Goal: Task Accomplishment & Management: Use online tool/utility

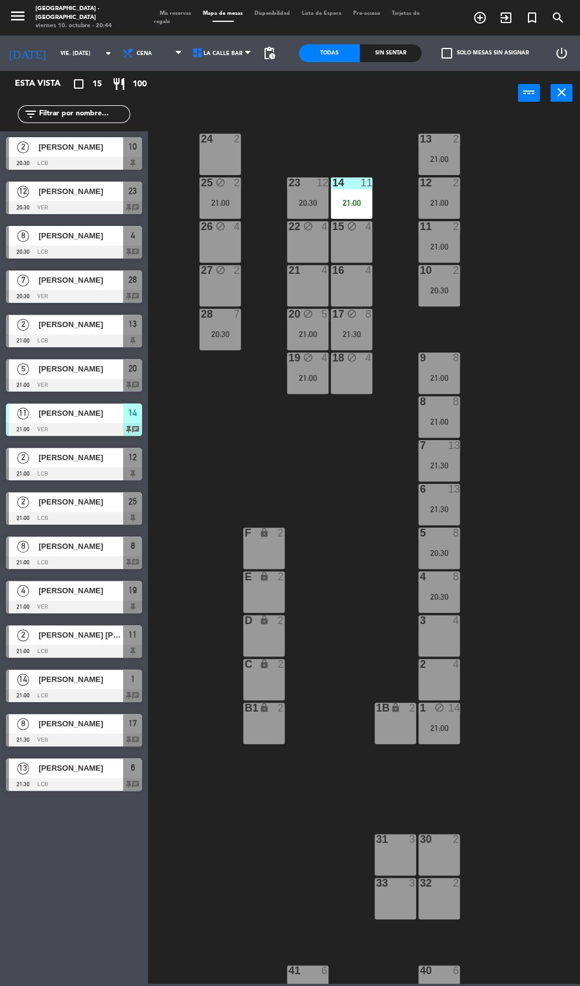
click at [538, 296] on div "24 2 13 2 21:00 23 12 20:30 14 11 21:00 25 block 2 21:00 12 2 21:00 15 block 4 …" at bounding box center [367, 548] width 426 height 871
click at [436, 143] on div at bounding box center [440, 139] width 20 height 11
click at [564, 322] on div "24 2 13 2 21:00 23 12 20:30 14 11 21:00 25 block 2 21:00 12 2 21:00 15 block 4 …" at bounding box center [367, 548] width 426 height 871
click at [441, 183] on div at bounding box center [440, 183] width 20 height 11
click at [553, 370] on div "24 2 13 2 21:00 23 12 20:30 14 11 21:00 25 block 2 21:00 12 2 21:00 15 block 4 …" at bounding box center [367, 548] width 426 height 871
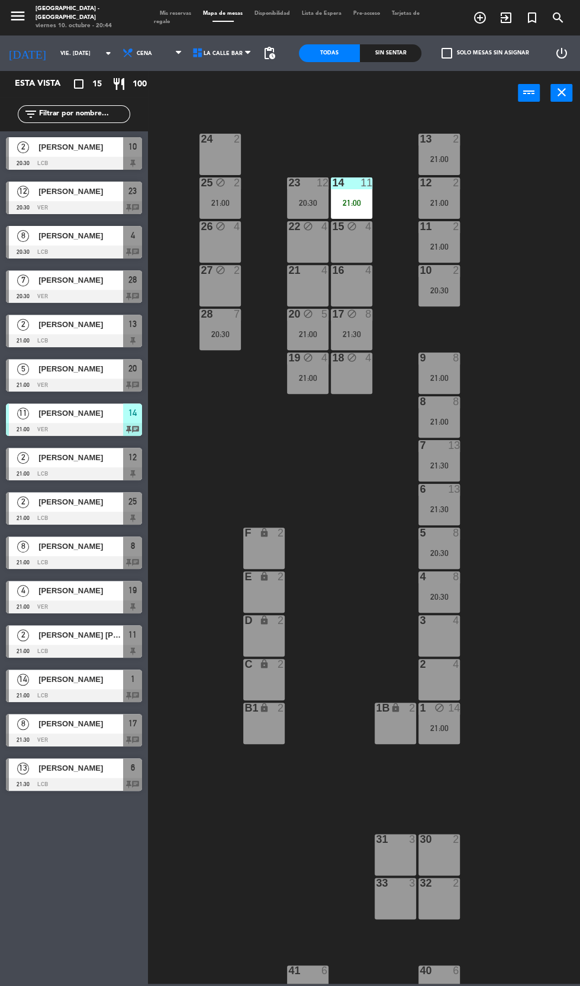
click at [440, 233] on div "11 2" at bounding box center [438, 227] width 41 height 12
click at [566, 393] on div "24 2 13 2 21:00 23 12 20:30 14 11 21:00 25 block 2 21:00 12 2 21:00 15 block 4 …" at bounding box center [367, 548] width 426 height 871
click at [431, 293] on div "20:30" at bounding box center [438, 290] width 41 height 8
click at [568, 460] on div "24 2 13 2 21:00 23 12 20:30 14 11 21:00 25 block 2 21:00 12 2 21:00 15 block 4 …" at bounding box center [367, 548] width 426 height 871
click at [228, 200] on div "21:00" at bounding box center [219, 203] width 41 height 8
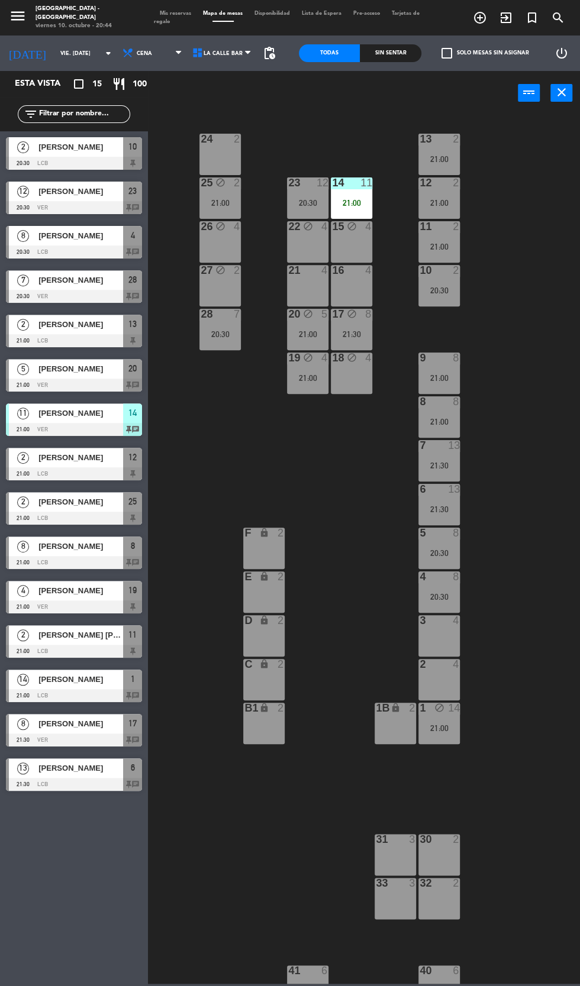
click at [559, 320] on div "24 2 13 2 21:00 23 12 20:30 14 11 21:00 25 block 2 21:00 12 2 21:00 15 block 4 …" at bounding box center [367, 548] width 426 height 871
click at [221, 330] on div "20:30" at bounding box center [219, 334] width 41 height 8
click at [566, 319] on div "24 2 13 2 21:00 23 12 20:30 14 11 21:00 25 block 2 21:00 12 2 21:00 15 block 4 …" at bounding box center [367, 548] width 426 height 871
click at [353, 337] on div "21:30" at bounding box center [351, 334] width 41 height 8
click at [562, 288] on div "24 2 13 2 21:00 23 12 20:30 14 11 21:00 25 block 2 21:00 12 2 21:00 15 block 4 …" at bounding box center [367, 548] width 426 height 871
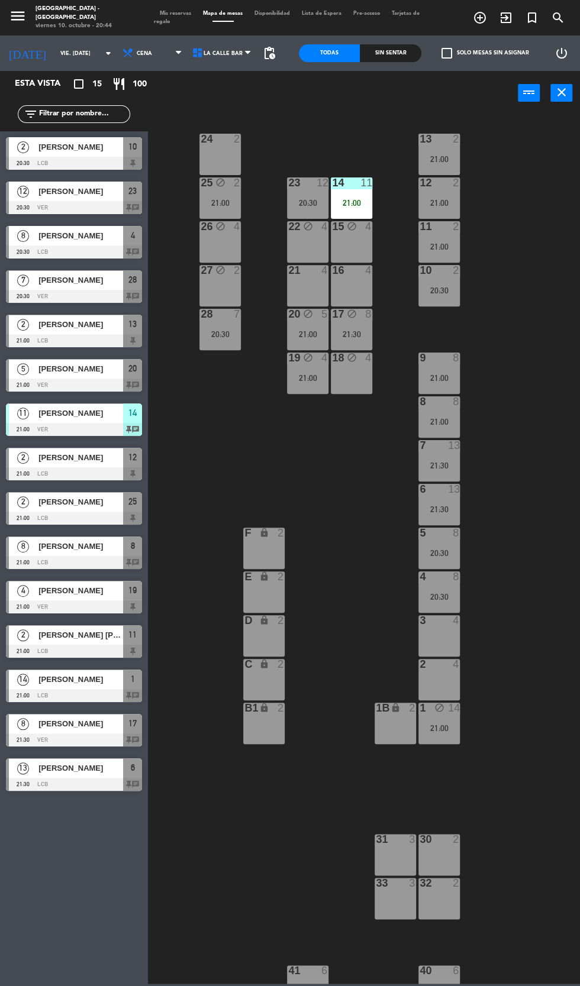
click at [353, 194] on div "14 11 21:00" at bounding box center [351, 198] width 41 height 41
click at [545, 222] on div "24 2 13 2 21:00 23 12 20:30 14 11 21:00 25 block 2 21:00 12 2 21:00 15 block 4 …" at bounding box center [367, 548] width 426 height 871
click at [302, 194] on div "23 12 20:30" at bounding box center [307, 198] width 41 height 41
click at [559, 241] on div "24 2 13 2 21:00 23 12 20:30 14 11 21:00 25 block 2 21:00 12 2 21:00 15 block 4 …" at bounding box center [367, 548] width 426 height 871
click at [317, 327] on div "20 block 5 21:00" at bounding box center [307, 329] width 41 height 41
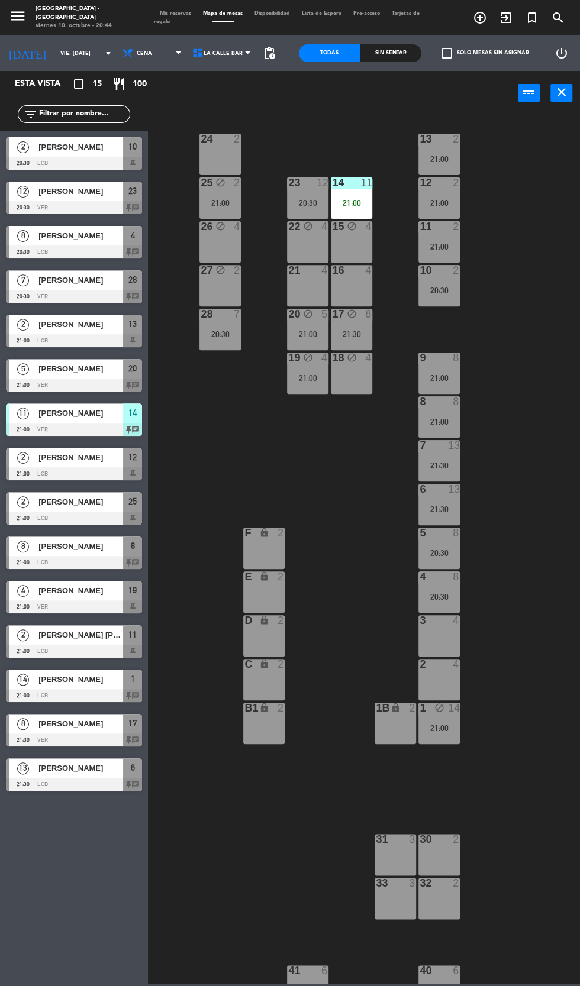
click at [566, 305] on div "24 2 13 2 21:00 23 12 20:30 14 11 21:00 25 block 2 21:00 12 2 21:00 15 block 4 …" at bounding box center [367, 548] width 426 height 871
click at [309, 377] on div "21:00" at bounding box center [307, 378] width 41 height 8
click at [546, 311] on div "24 2 13 2 21:00 23 12 20:30 14 11 21:00 25 block 2 21:00 12 2 21:00 15 block 4 …" at bounding box center [367, 548] width 426 height 871
click at [447, 378] on div "21:00" at bounding box center [438, 378] width 41 height 8
click at [563, 312] on div "24 2 13 2 21:00 23 12 20:30 14 11 21:00 25 block 2 21:00 12 2 21:00 15 block 4 …" at bounding box center [367, 548] width 426 height 871
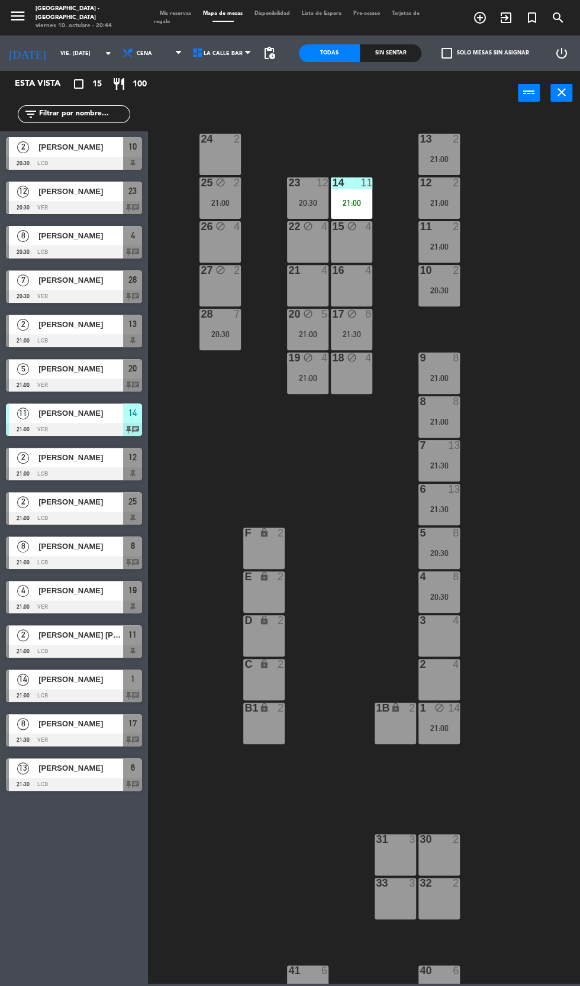
click at [437, 418] on div "21:00" at bounding box center [438, 422] width 41 height 8
click at [563, 336] on div "24 2 13 2 21:00 23 12 20:30 14 11 21:00 25 block 2 21:00 12 2 21:00 15 block 4 …" at bounding box center [367, 548] width 426 height 871
click at [439, 462] on div "21:30" at bounding box center [438, 466] width 41 height 8
click at [540, 437] on div "24 2 13 2 21:00 23 12 20:30 14 11 21:00 25 block 2 21:00 12 2 21:00 15 block 4 …" at bounding box center [367, 548] width 426 height 871
click at [434, 547] on div "5 8 20:30" at bounding box center [438, 548] width 41 height 41
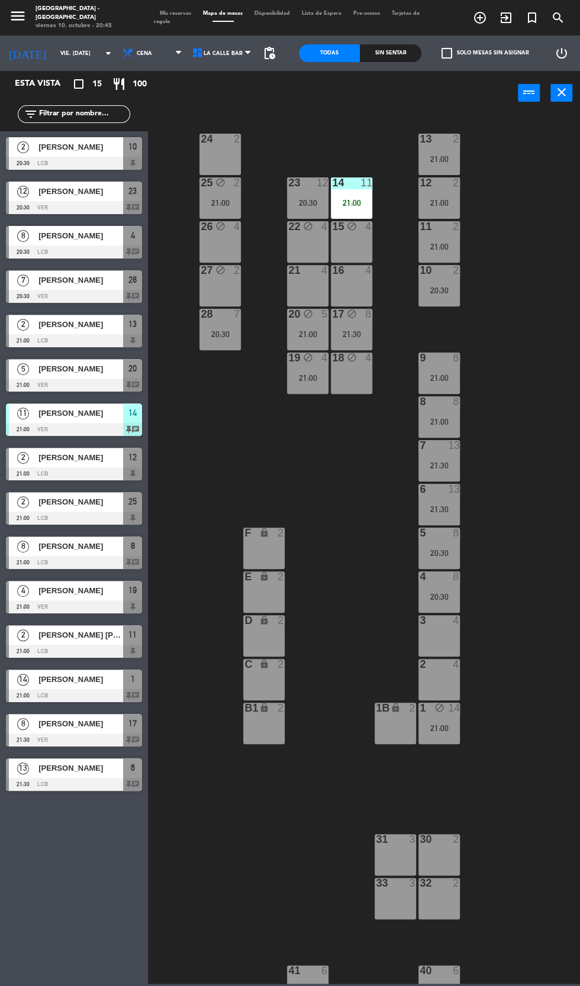
click at [543, 503] on div "24 2 13 2 21:00 23 12 20:30 14 11 21:00 25 block 2 21:00 12 2 21:00 15 block 4 …" at bounding box center [367, 548] width 426 height 871
click at [445, 731] on div "21:00" at bounding box center [438, 728] width 41 height 8
click at [544, 614] on div "24 2 13 2 21:00 23 12 20:30 14 11 21:00 25 block 2 21:00 12 2 21:00 15 block 4 …" at bounding box center [367, 548] width 426 height 871
click at [444, 724] on div "21:00" at bounding box center [438, 728] width 41 height 8
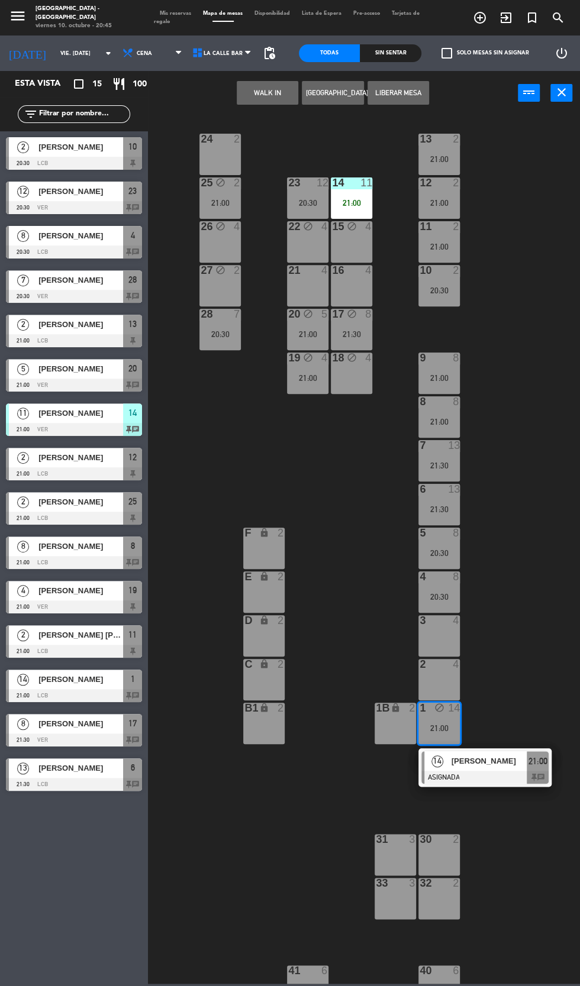
click at [502, 767] on span "[PERSON_NAME]" at bounding box center [490, 761] width 76 height 12
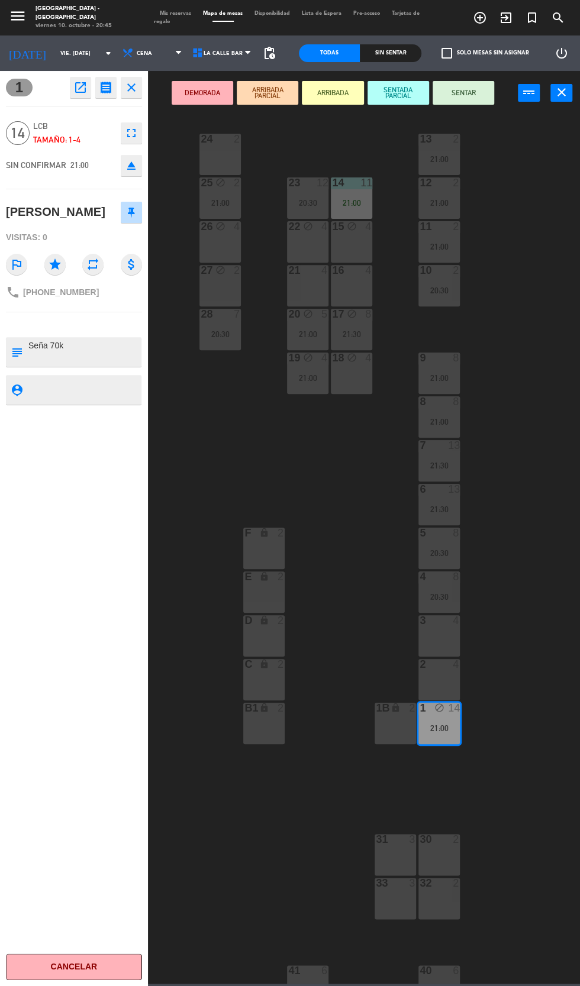
click at [449, 665] on div "4" at bounding box center [459, 664] width 20 height 11
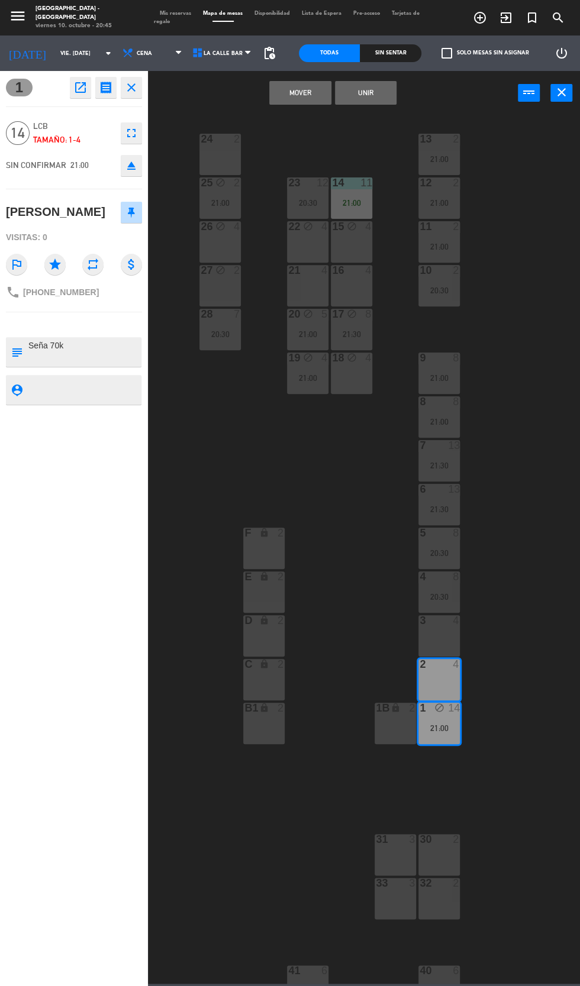
click at [445, 636] on div "3 4" at bounding box center [438, 635] width 41 height 41
click at [371, 91] on button "Unir" at bounding box center [366, 93] width 62 height 24
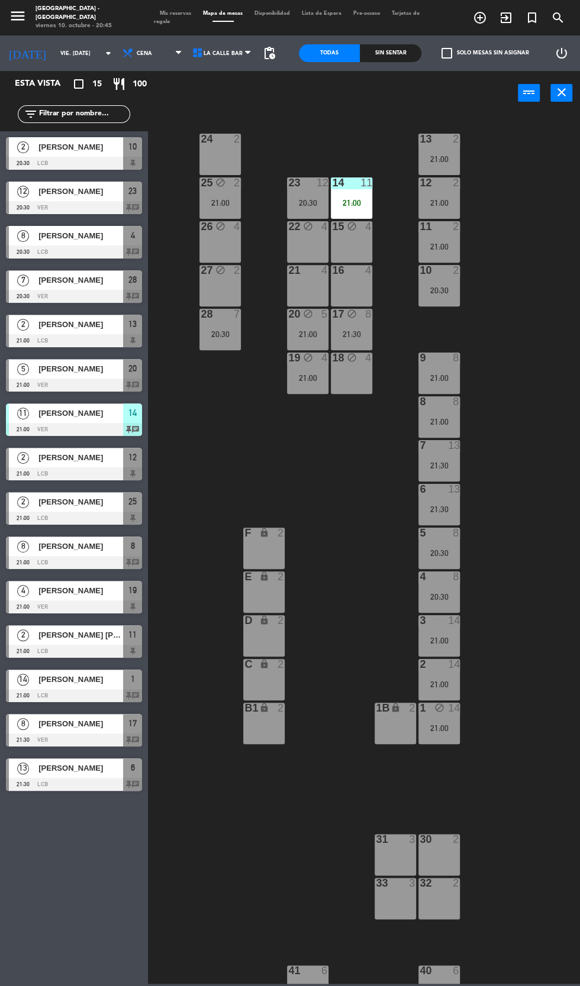
click at [560, 440] on div "24 2 13 2 21:00 23 12 20:30 14 11 21:00 25 block 2 21:00 12 2 21:00 15 block 4 …" at bounding box center [367, 548] width 426 height 871
click at [225, 183] on div "block" at bounding box center [221, 183] width 20 height 11
click at [551, 301] on div "24 2 13 2 21:00 23 12 20:30 14 11 21:00 25 block 2 21:00 12 2 21:00 15 block 4 …" at bounding box center [367, 548] width 426 height 871
click at [225, 327] on div "28 7 20:30" at bounding box center [219, 329] width 41 height 41
click at [544, 331] on div "24 2 13 2 21:00 23 12 20:30 14 11 21:00 25 block 2 21:00 12 2 21:00 15 block 4 …" at bounding box center [367, 548] width 426 height 871
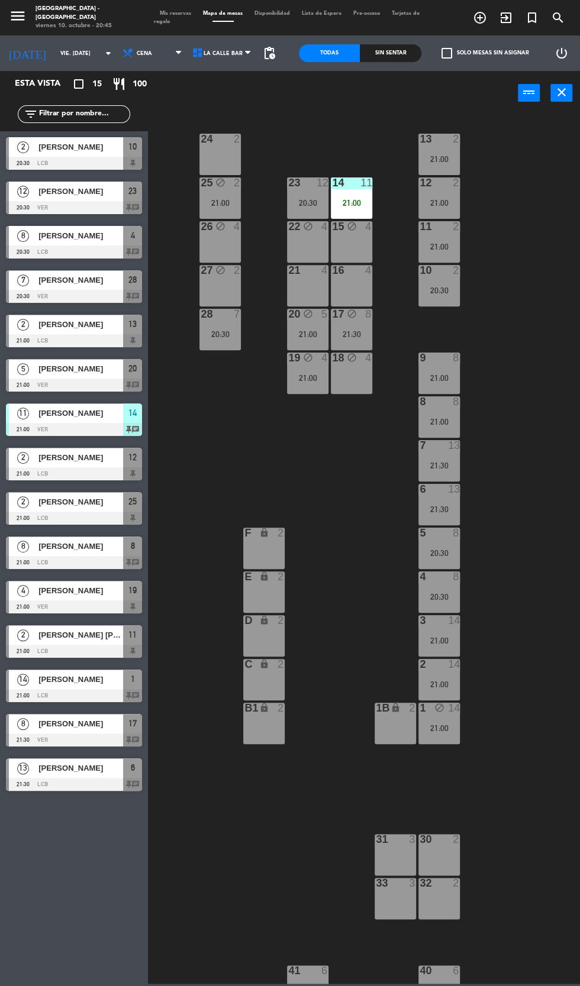
click at [224, 194] on div "25 block 2 21:00" at bounding box center [219, 198] width 41 height 41
click at [545, 325] on div "24 2 13 2 21:00 23 12 20:30 14 11 21:00 25 block 2 21:00 12 2 21:00 15 block 4 …" at bounding box center [367, 548] width 426 height 871
click at [224, 199] on div "21:00" at bounding box center [219, 203] width 41 height 8
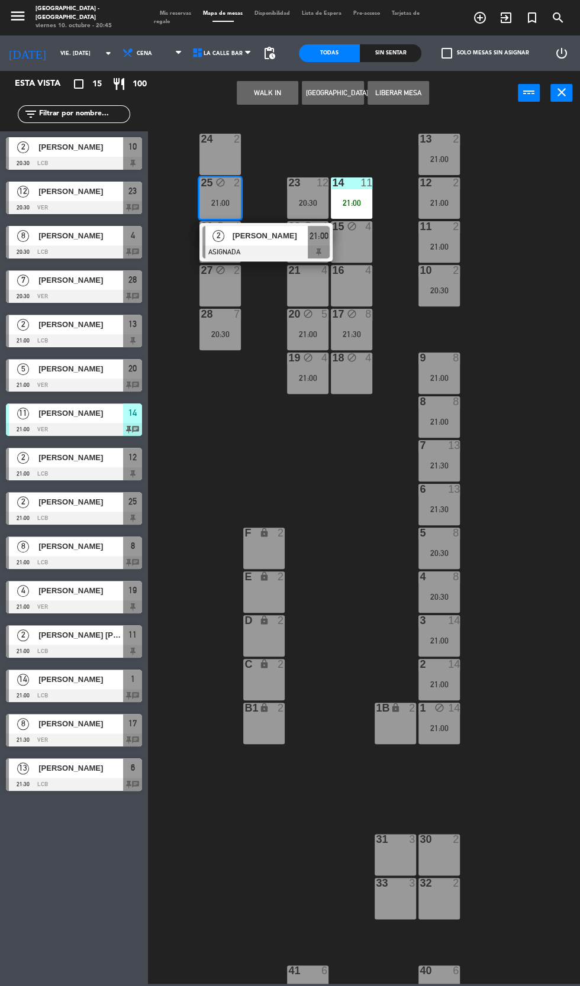
click at [264, 543] on div "F lock 2" at bounding box center [263, 548] width 41 height 41
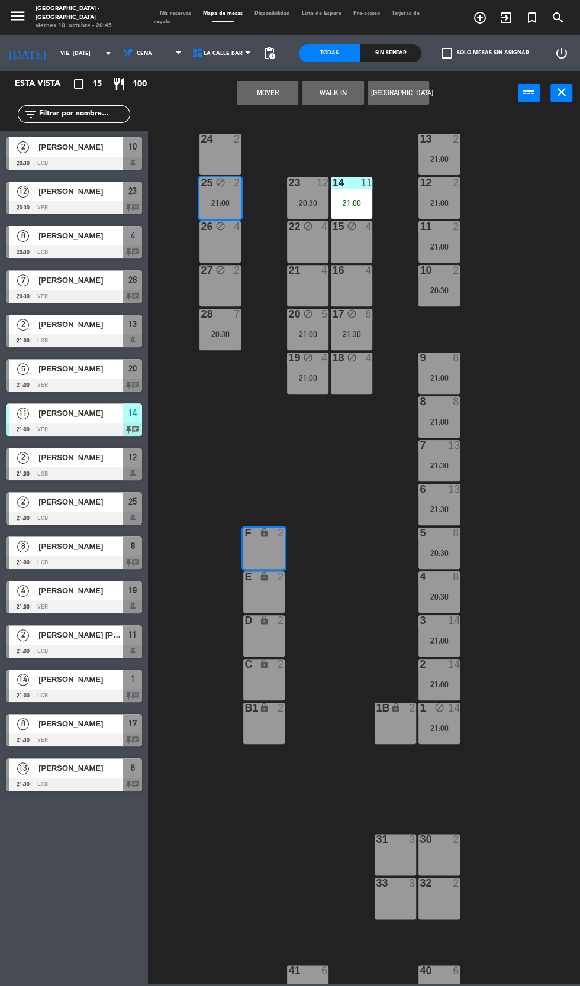
click at [274, 89] on button "Mover" at bounding box center [268, 93] width 62 height 24
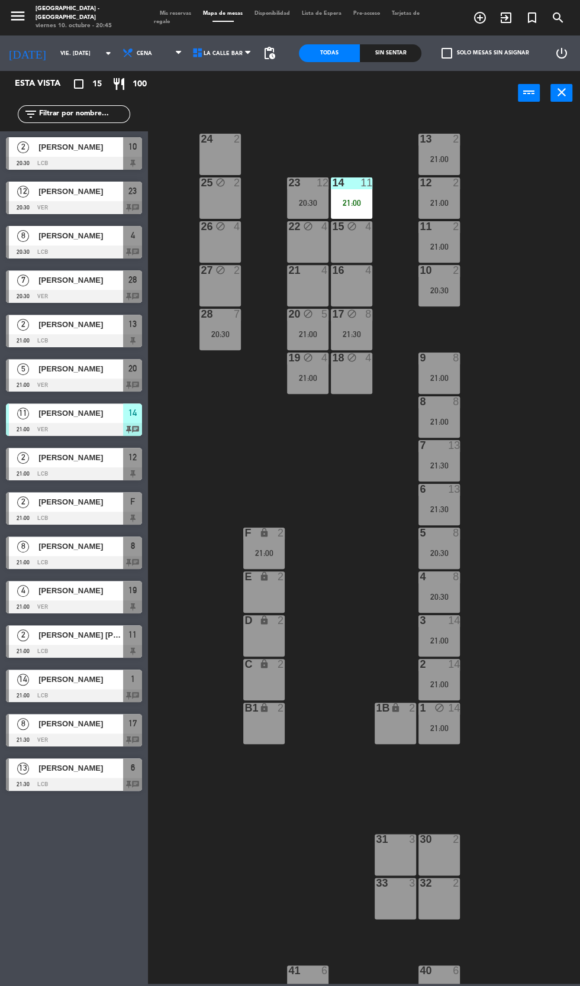
click at [540, 311] on div "24 2 13 2 21:00 23 12 20:30 14 11 21:00 25 block 2 12 2 21:00 15 block 4 22 blo…" at bounding box center [367, 548] width 426 height 871
click at [221, 140] on div at bounding box center [221, 139] width 20 height 11
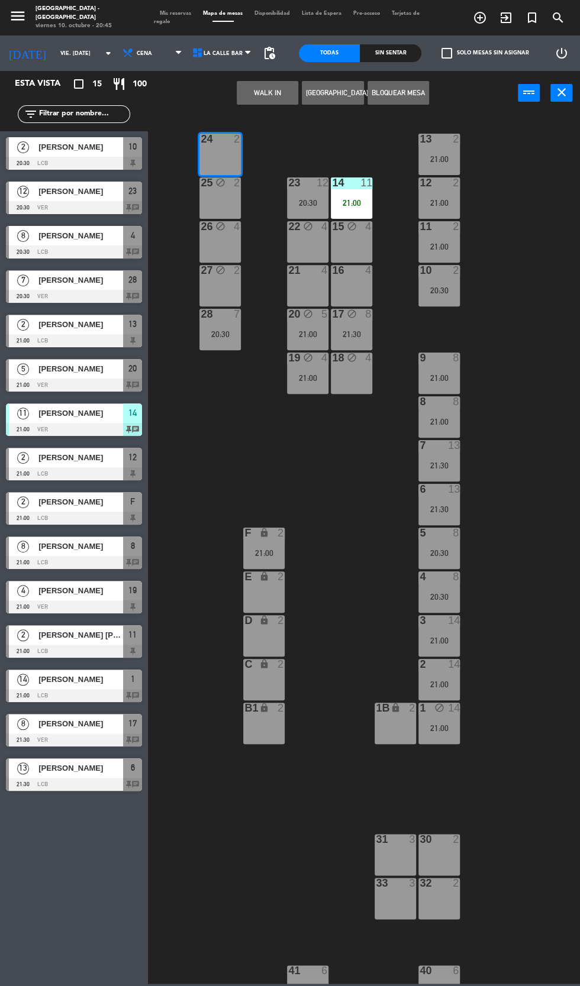
click at [411, 95] on button "Bloquear Mesa" at bounding box center [398, 93] width 62 height 24
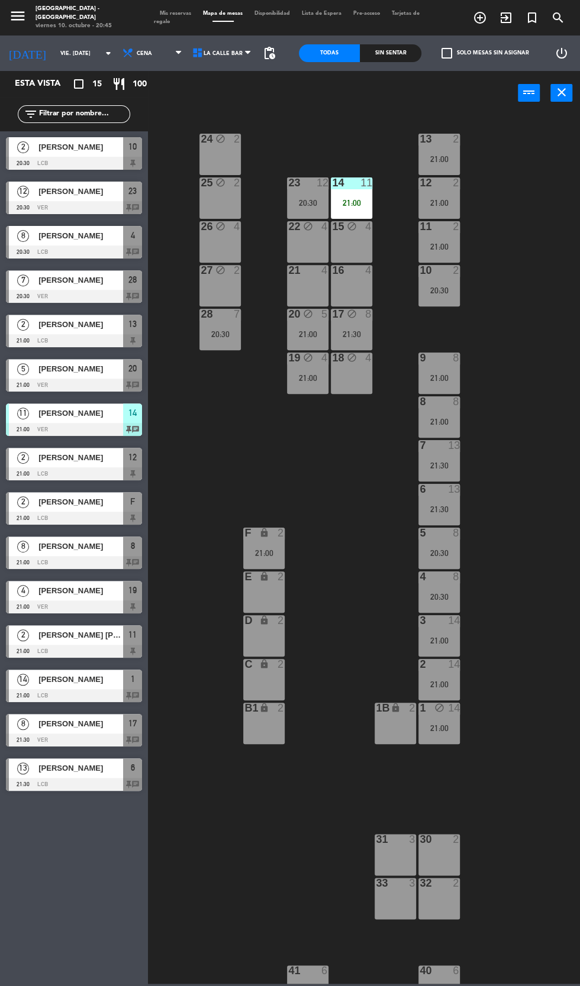
click at [538, 341] on div "24 block 2 13 2 21:00 23 12 20:30 14 11 21:00 25 block 2 12 2 21:00 15 block 4 …" at bounding box center [367, 548] width 426 height 871
click at [266, 550] on div "21:00" at bounding box center [263, 553] width 41 height 8
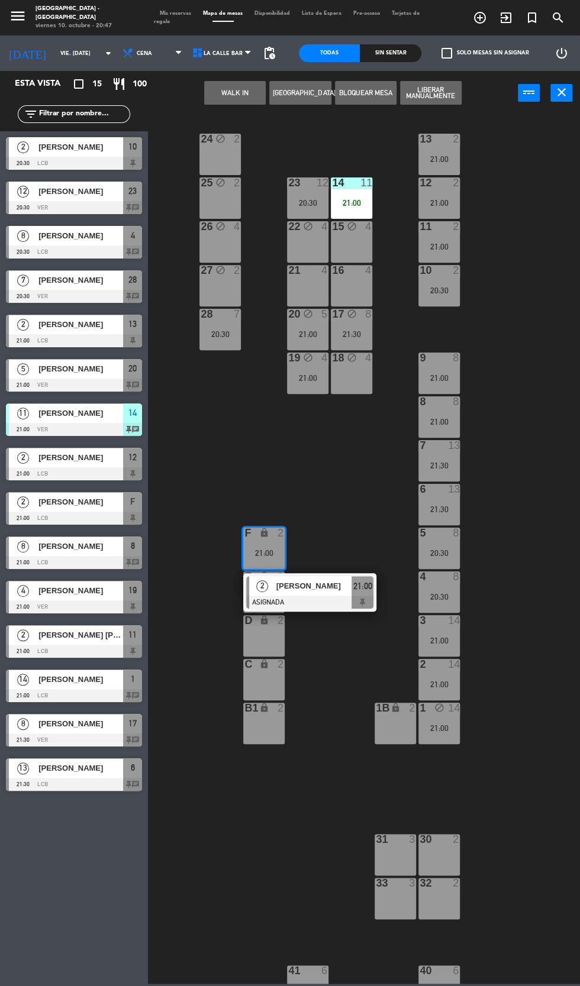
click at [227, 227] on div "block" at bounding box center [221, 226] width 20 height 11
click at [269, 95] on button "Mover" at bounding box center [268, 93] width 62 height 24
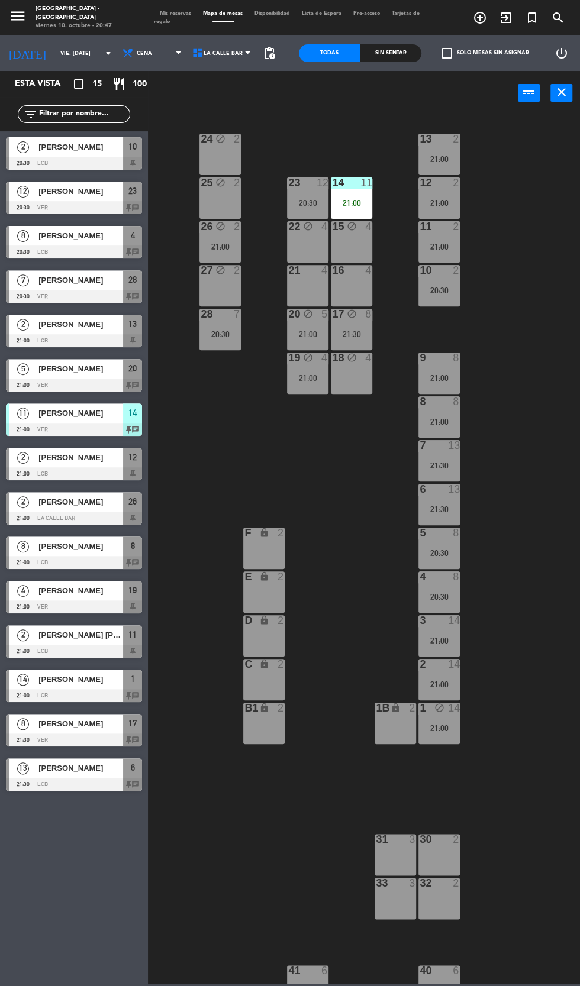
click at [562, 388] on div "24 block 2 13 2 21:00 23 12 20:30 14 11 21:00 25 block 2 12 2 21:00 15 block 4 …" at bounding box center [367, 548] width 426 height 871
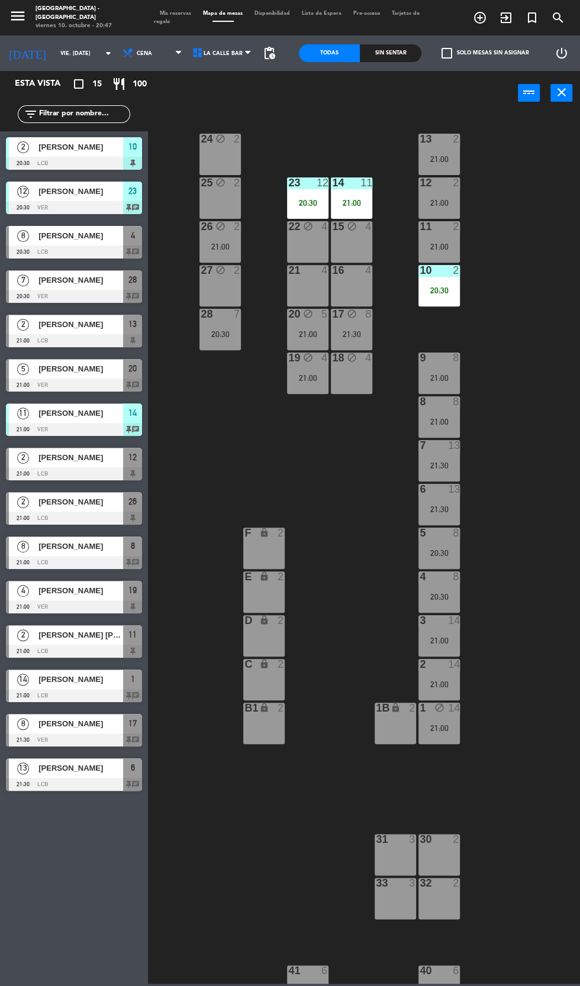
click at [575, 229] on div "24 block 2 13 2 21:00 23 12 20:30 14 11 21:00 25 block 2 12 2 21:00 15 block 4 …" at bounding box center [367, 548] width 426 height 871
